Goal: Connect with others: Ask a question

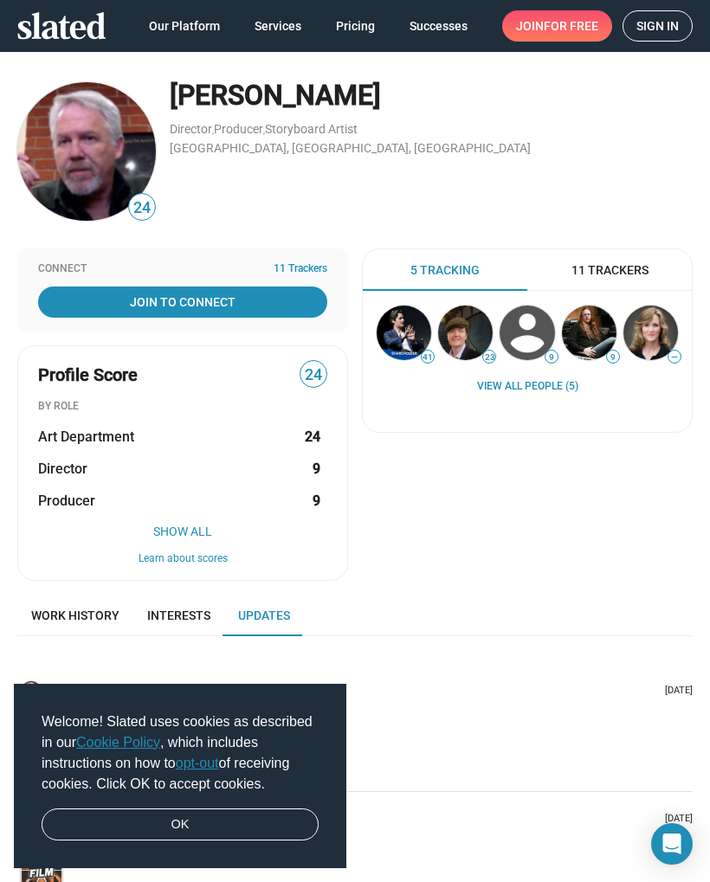
click at [671, 837] on icon "Open Intercom Messenger" at bounding box center [672, 844] width 18 height 21
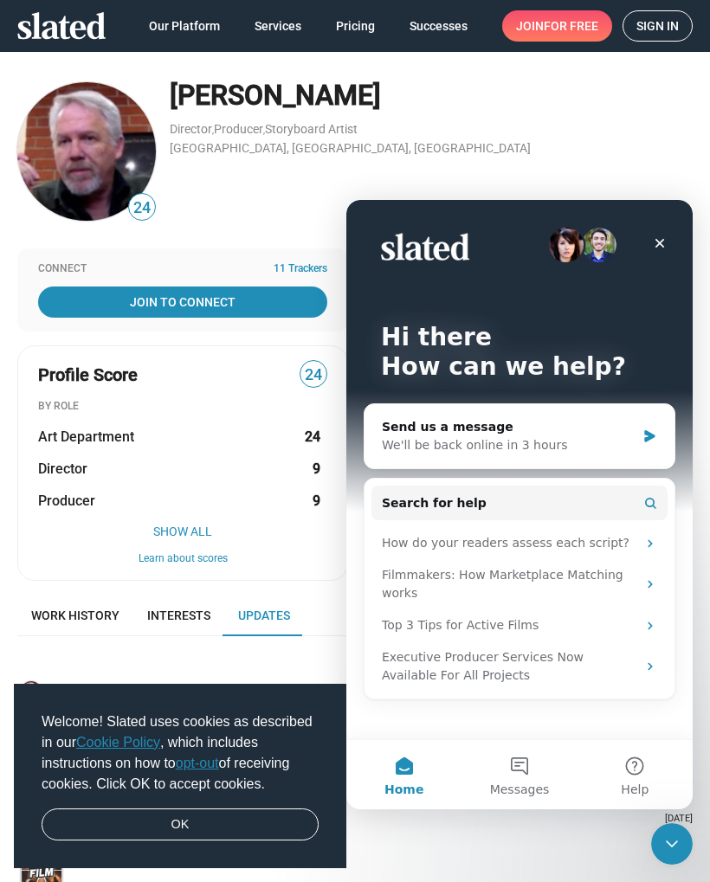
click at [525, 784] on span "Messages" at bounding box center [520, 789] width 60 height 12
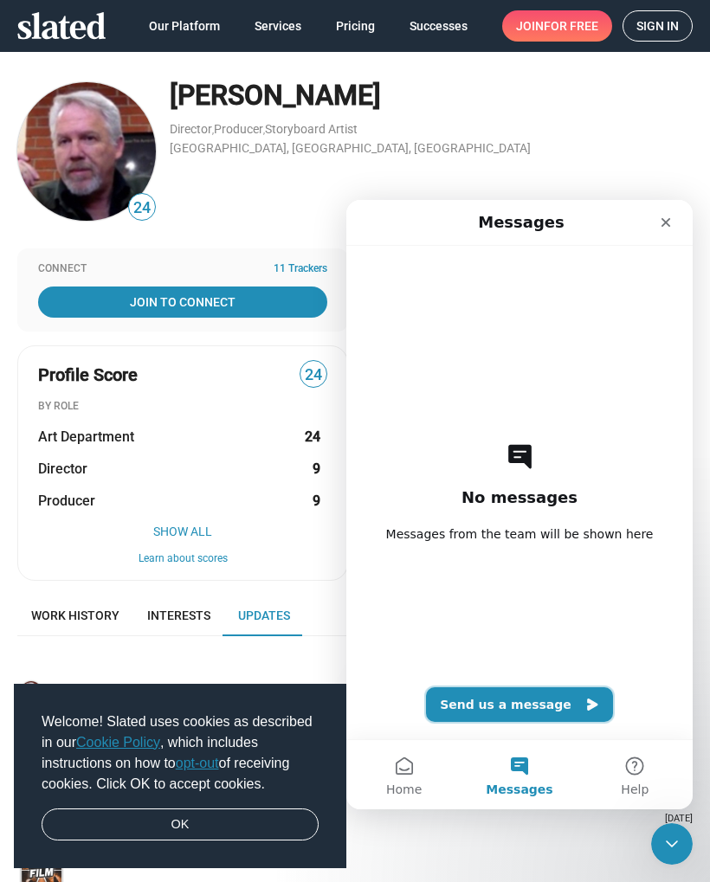
click at [561, 704] on button "Send us a message" at bounding box center [519, 704] width 187 height 35
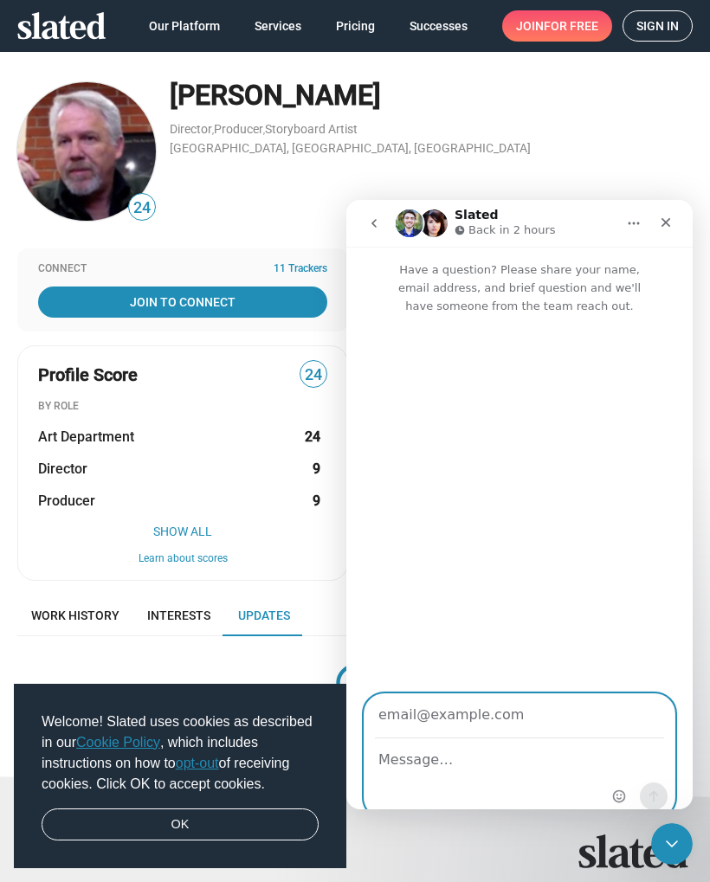
click at [543, 749] on textarea "Message…" at bounding box center [519, 760] width 310 height 42
type textarea "The muppet movie"
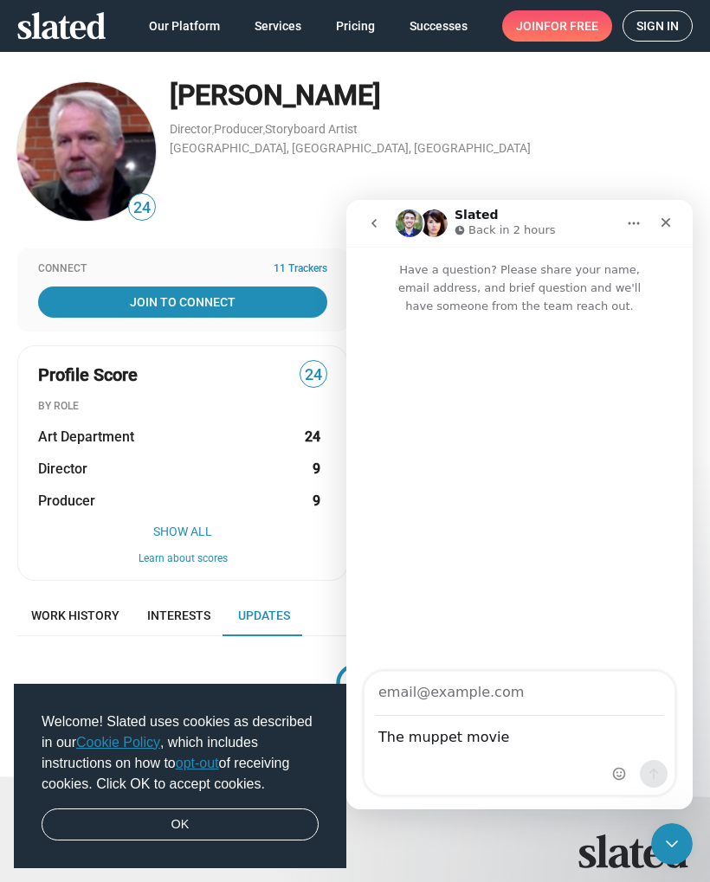
click at [667, 776] on div "Intercom messenger" at bounding box center [640, 733] width 68 height 123
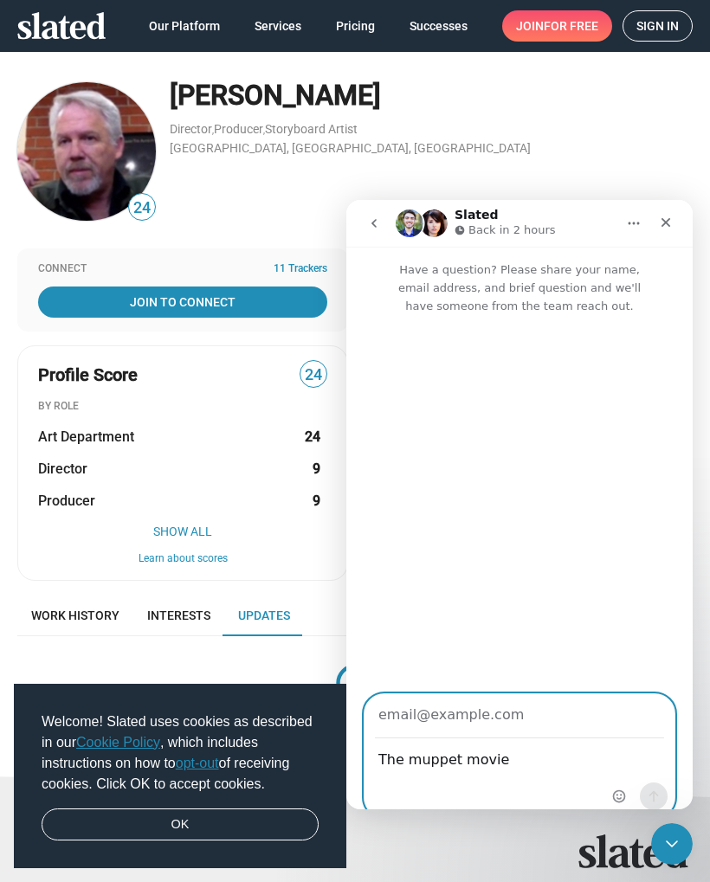
click at [581, 750] on textarea "The muppet movie" at bounding box center [519, 760] width 310 height 42
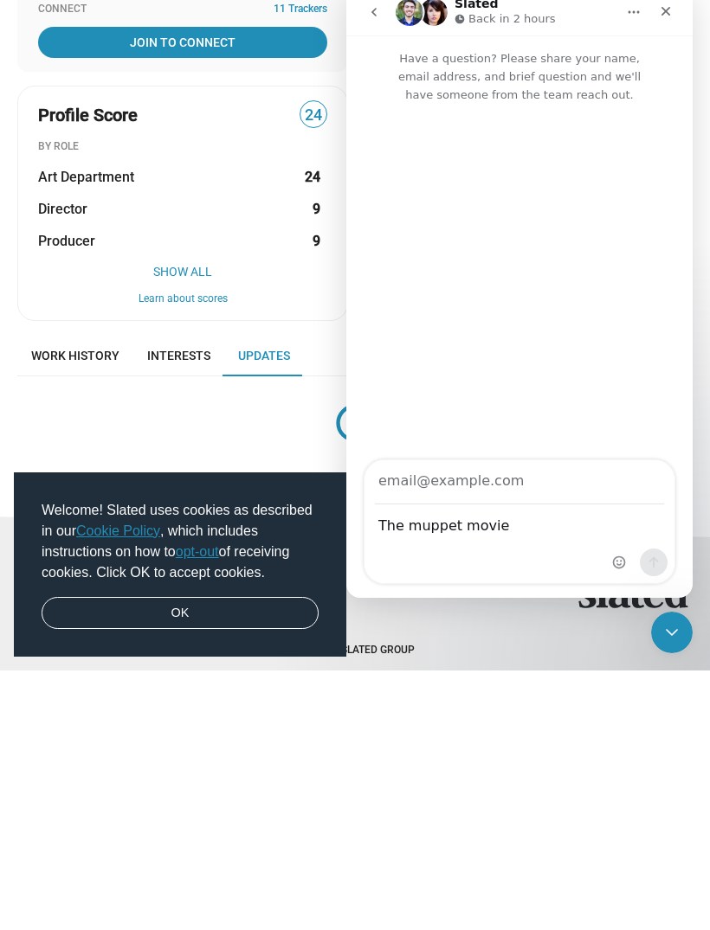
click at [628, 570] on div "Intercom messenger" at bounding box center [639, 566] width 55 height 35
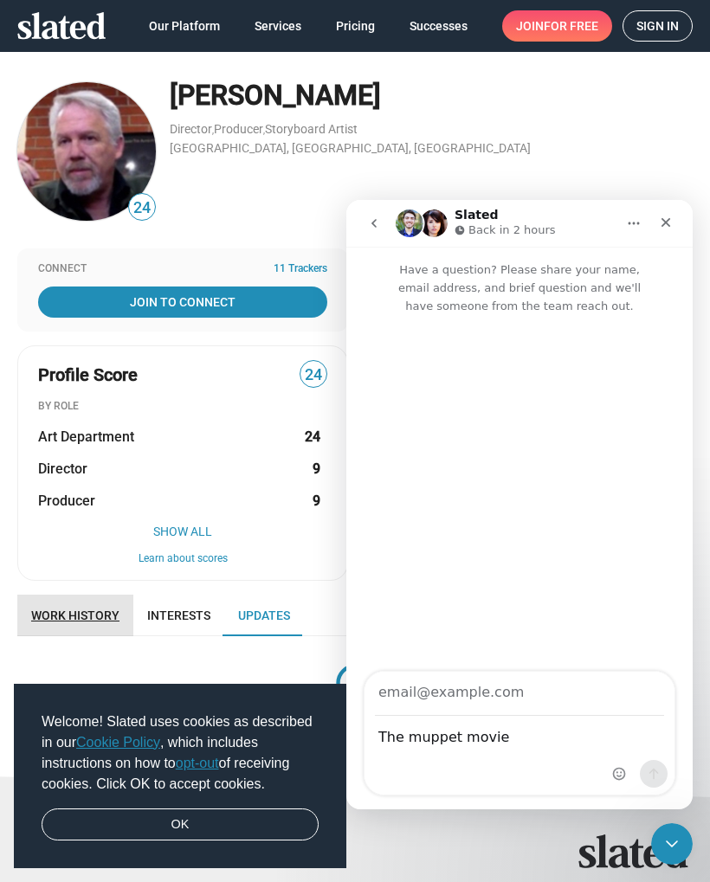
click at [103, 628] on link "Work history" at bounding box center [75, 616] width 116 height 42
